Goal: Transaction & Acquisition: Purchase product/service

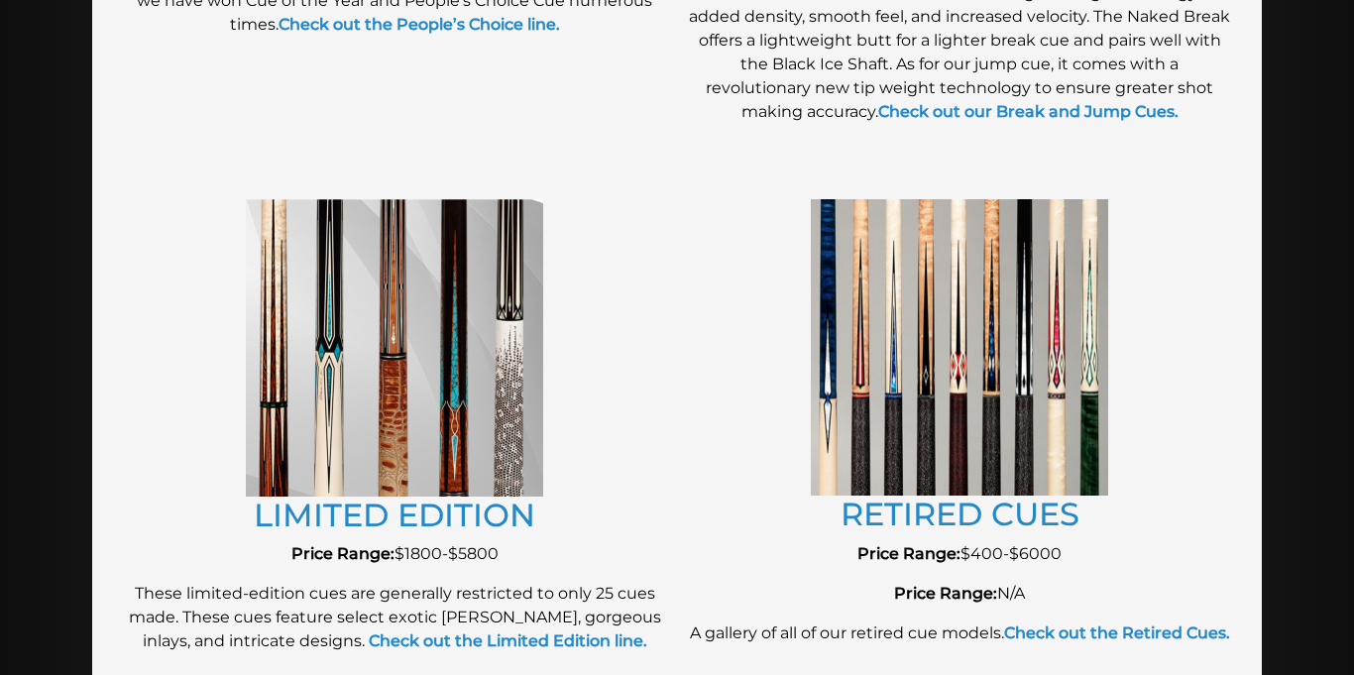
scroll to position [2061, 0]
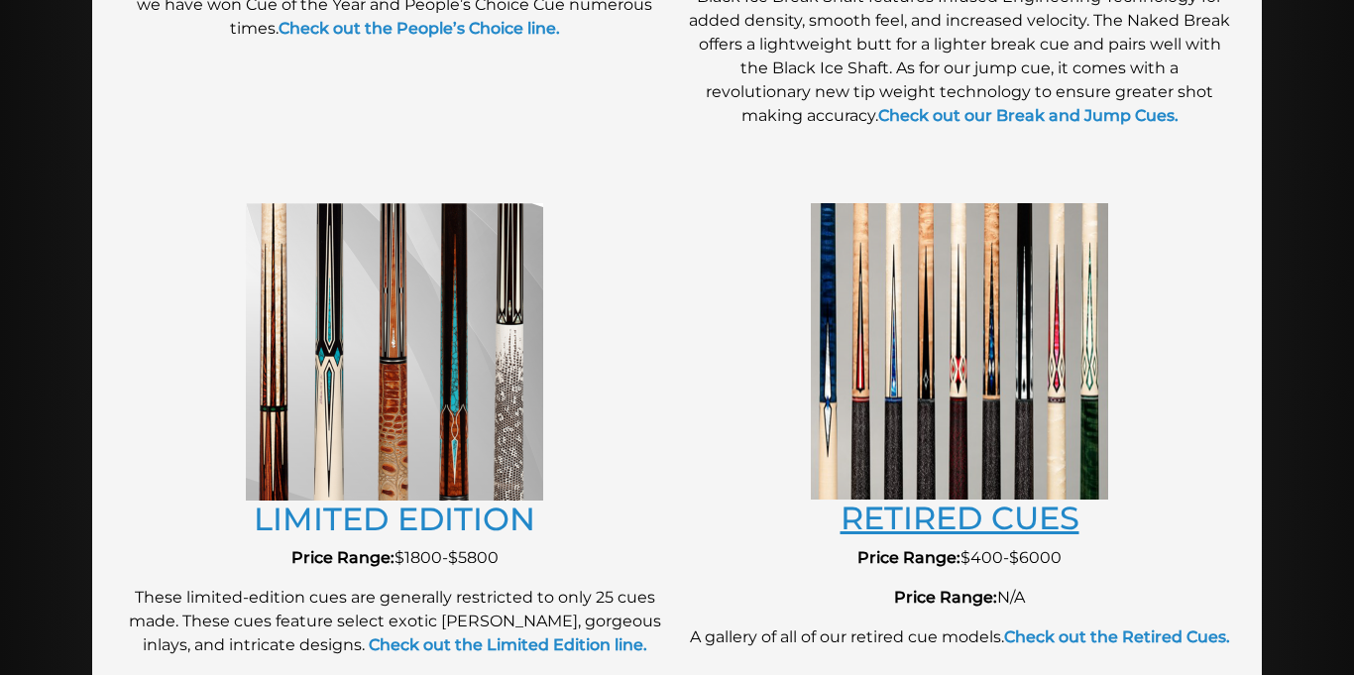
click at [919, 512] on link "RETIRED CUES" at bounding box center [959, 518] width 239 height 39
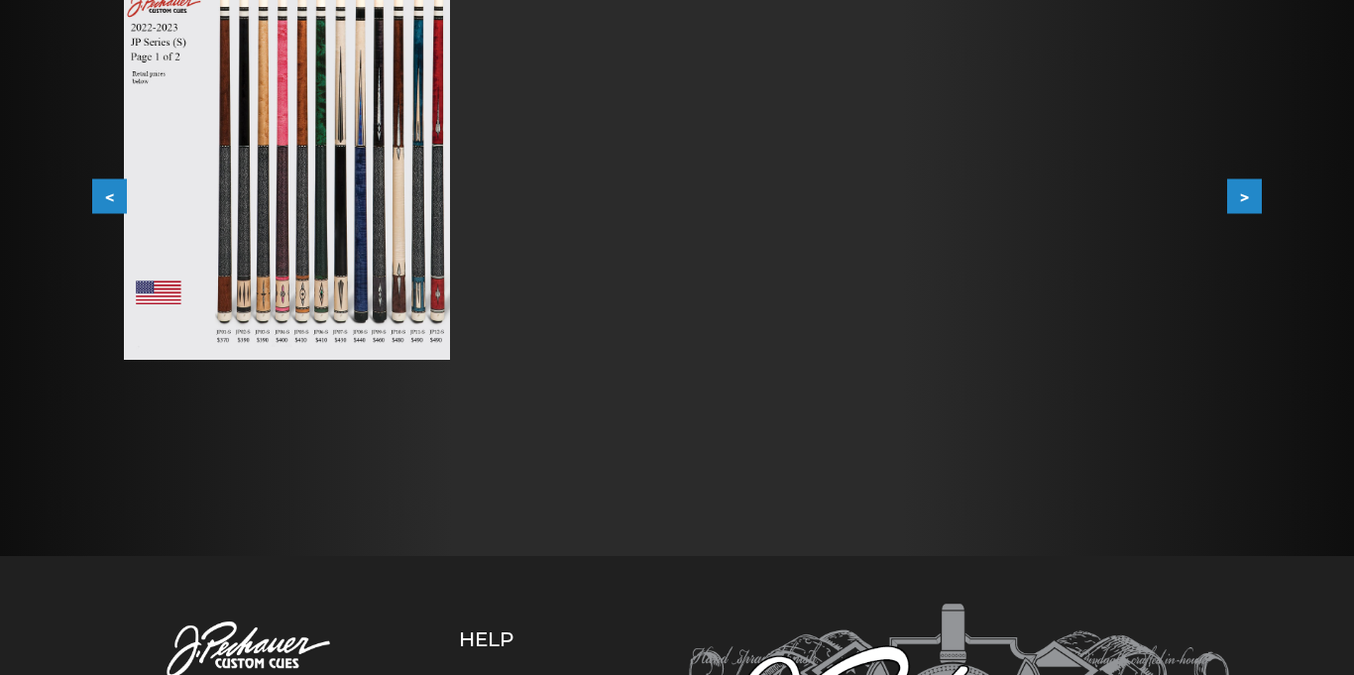
scroll to position [476, 0]
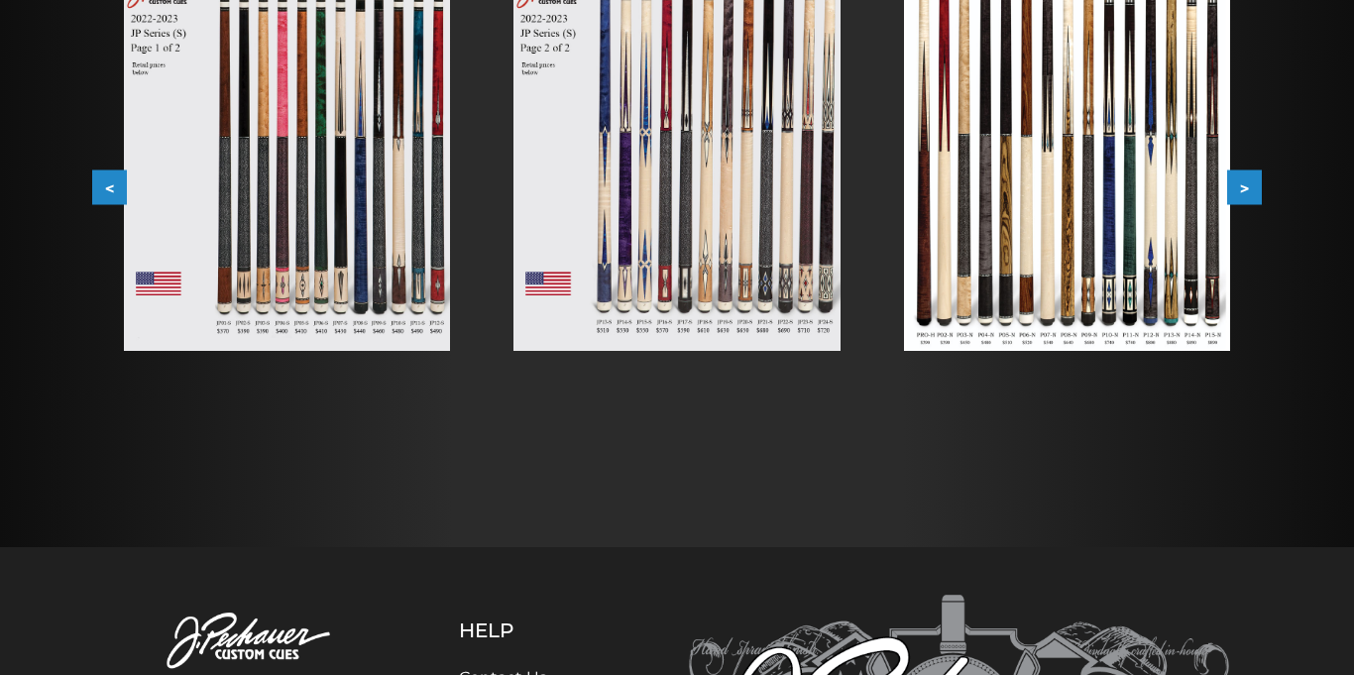
click at [1005, 268] on img at bounding box center [1067, 145] width 326 height 411
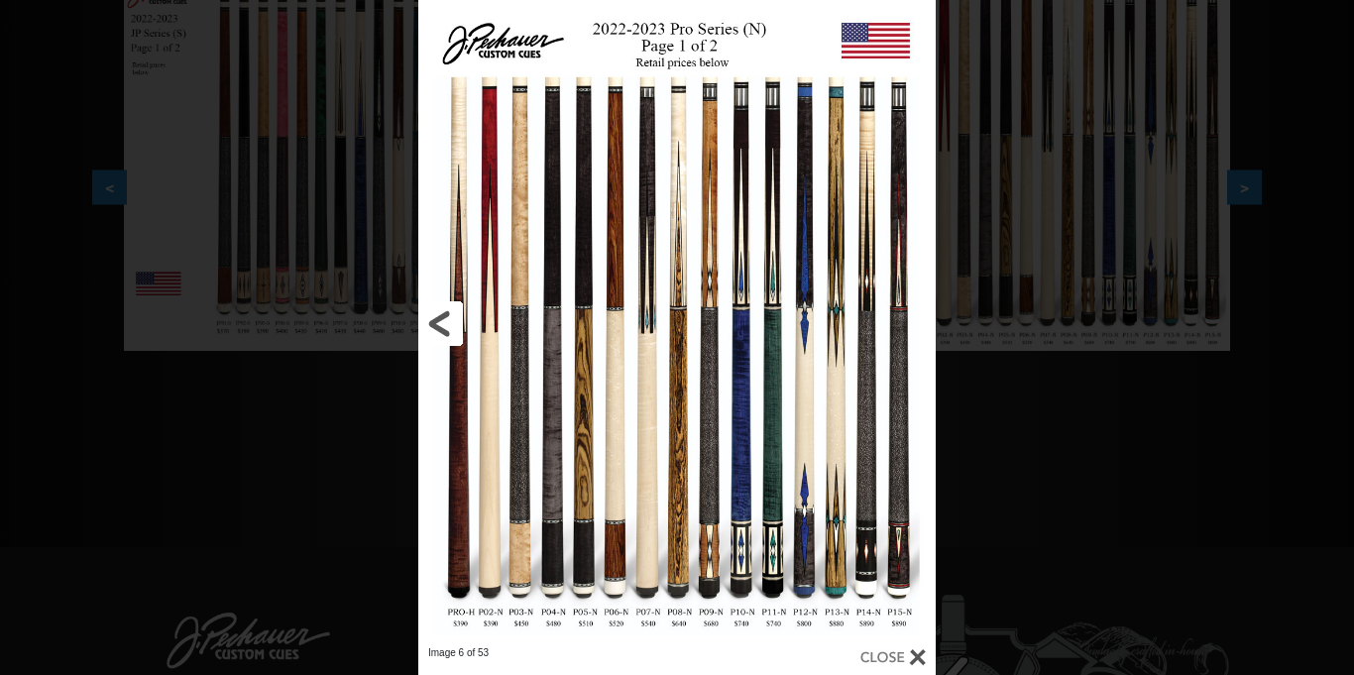
click at [610, 557] on link at bounding box center [534, 323] width 233 height 646
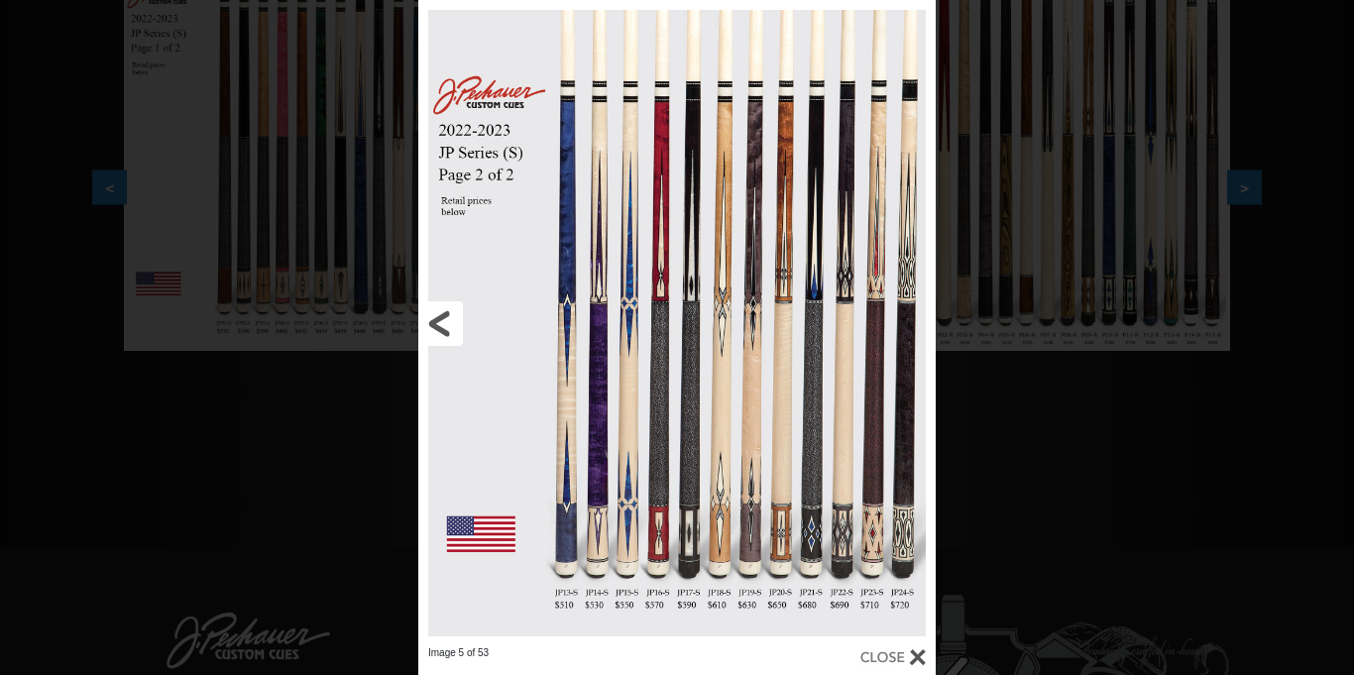
click at [436, 322] on link at bounding box center [534, 323] width 233 height 646
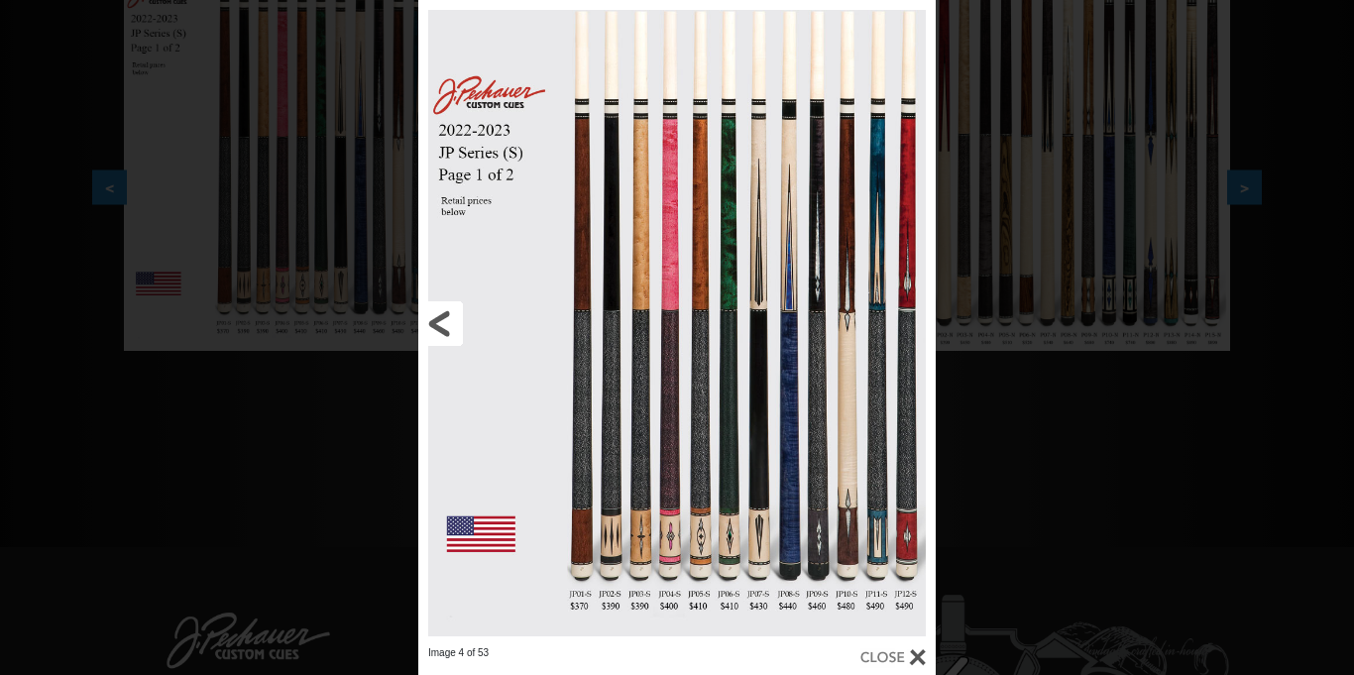
click at [433, 325] on link at bounding box center [534, 323] width 233 height 646
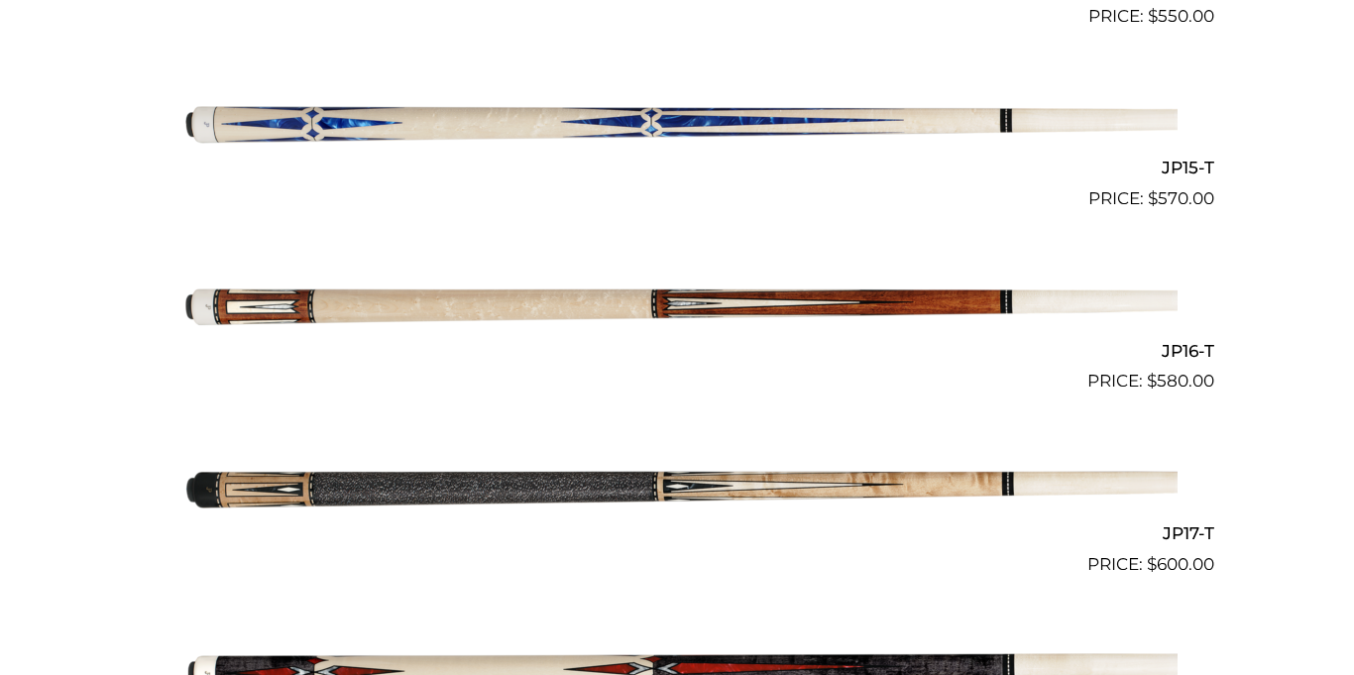
scroll to position [3171, 0]
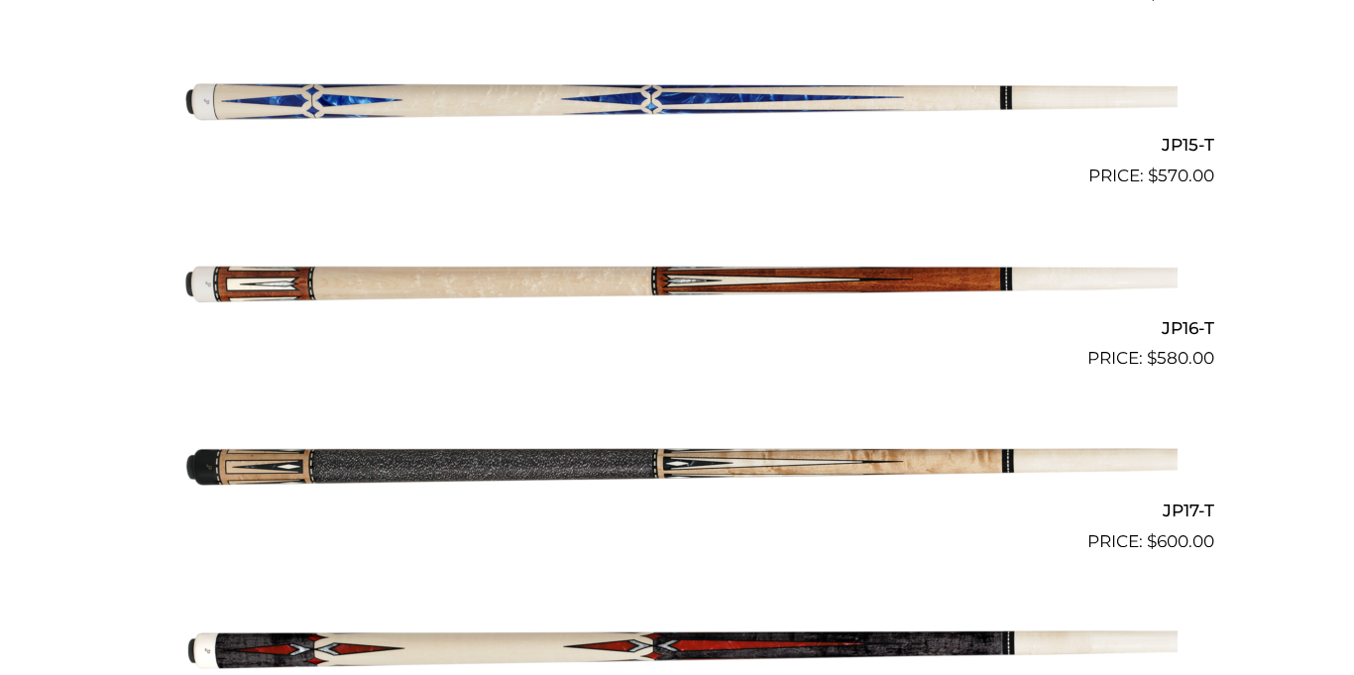
click at [467, 280] on img at bounding box center [676, 280] width 1001 height 166
